Goal: Task Accomplishment & Management: Use online tool/utility

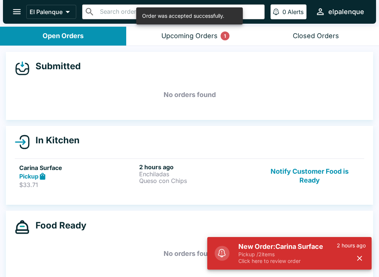
click at [172, 33] on div "Upcoming Orders 1" at bounding box center [189, 36] width 56 height 9
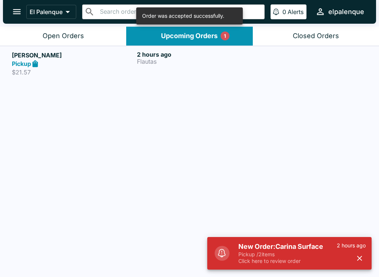
click at [45, 17] on button "El Palenque" at bounding box center [51, 12] width 50 height 14
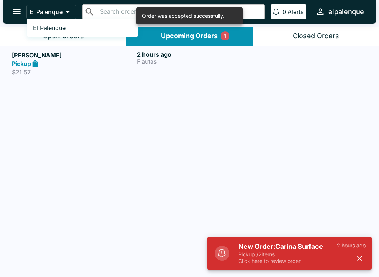
click at [17, 30] on div at bounding box center [189, 138] width 379 height 277
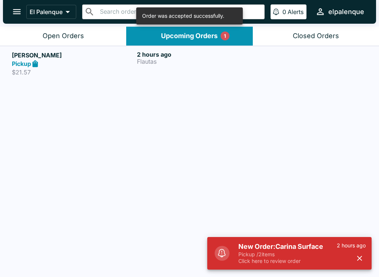
click at [20, 32] on button "Open Orders" at bounding box center [63, 36] width 126 height 19
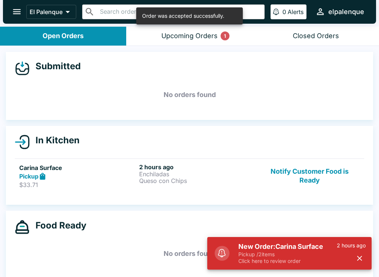
click at [19, 32] on button "Open Orders" at bounding box center [63, 36] width 126 height 19
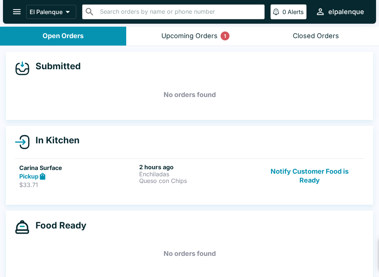
click at [357, 255] on div "New Order: Carina Surface Pickup / 2 items Click here to review order 2 hours a…" at bounding box center [289, 253] width 164 height 33
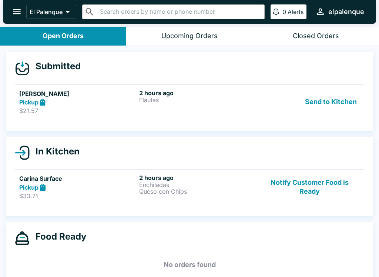
click at [323, 107] on button "Send to Kitchen" at bounding box center [331, 102] width 58 height 26
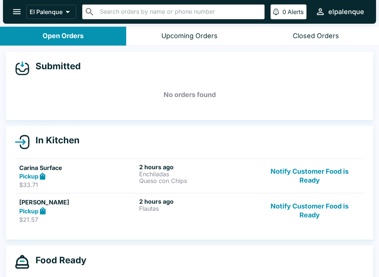
click at [304, 171] on button "Notify Customer Food is Ready" at bounding box center [309, 176] width 100 height 26
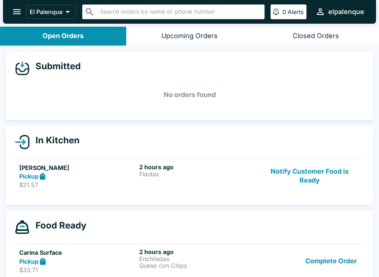
click at [307, 172] on button "Notify Customer Food is Ready" at bounding box center [309, 176] width 100 height 26
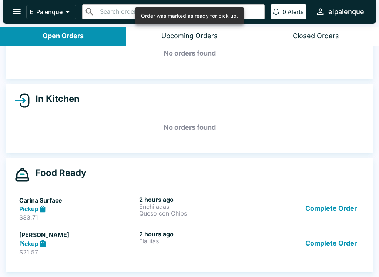
scroll to position [41, 0]
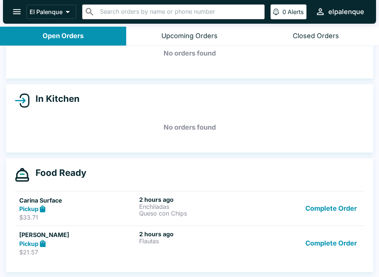
click at [337, 205] on button "Complete Order" at bounding box center [330, 209] width 57 height 26
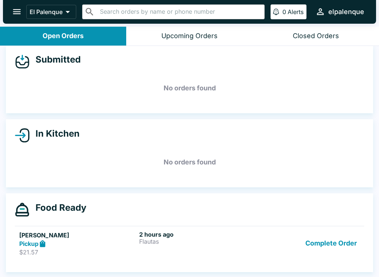
scroll to position [7, 0]
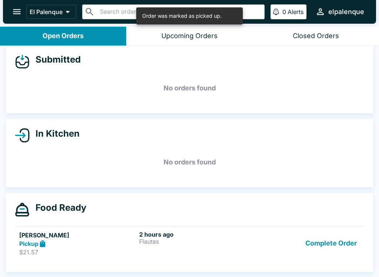
click at [329, 246] on button "Complete Order" at bounding box center [330, 244] width 57 height 26
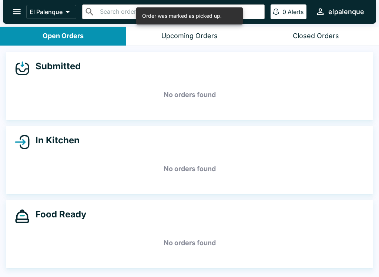
click at [17, 14] on icon "open drawer" at bounding box center [17, 11] width 8 height 5
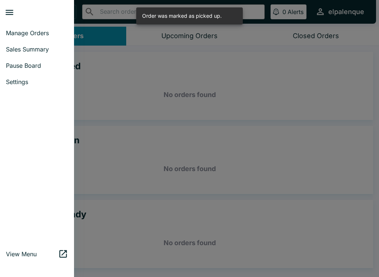
click at [165, 58] on div at bounding box center [189, 138] width 379 height 277
